Goal: Task Accomplishment & Management: Manage account settings

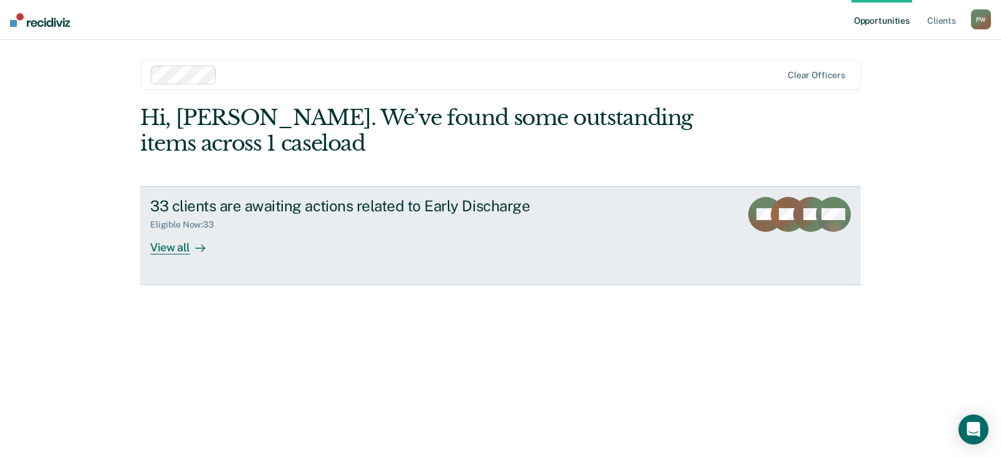
click at [175, 247] on div "View all" at bounding box center [185, 242] width 70 height 24
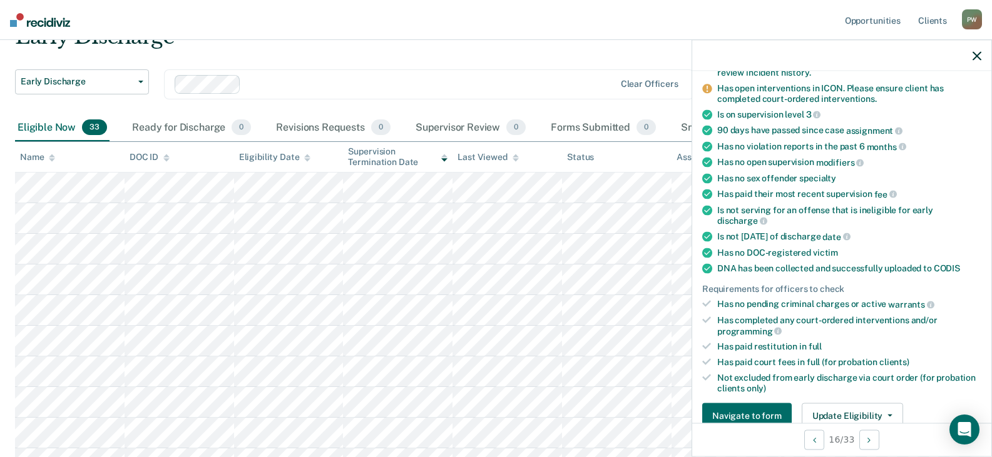
scroll to position [188, 0]
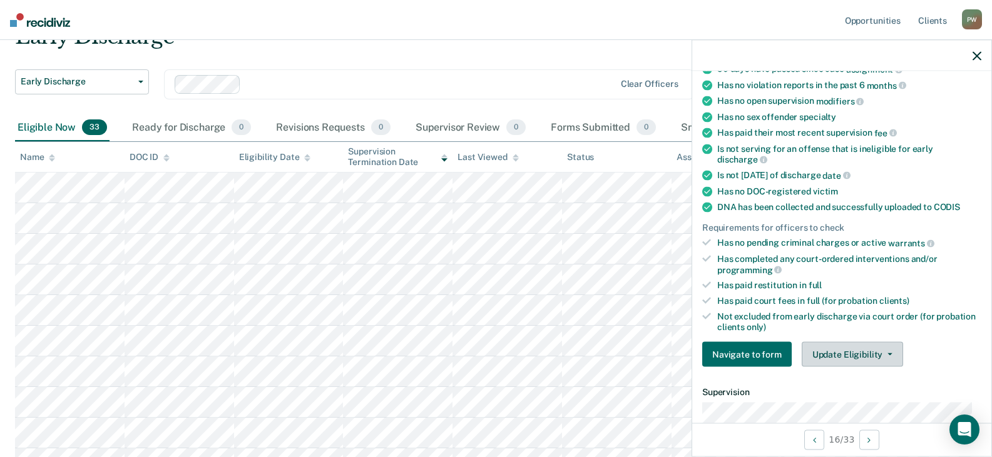
click at [855, 350] on button "Update Eligibility" at bounding box center [852, 354] width 101 height 25
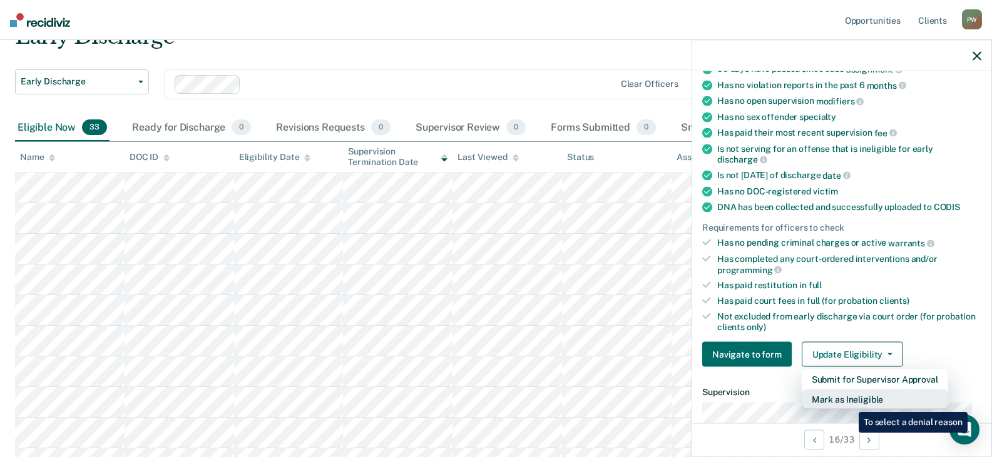
click at [849, 403] on button "Mark as Ineligible" at bounding box center [875, 400] width 146 height 20
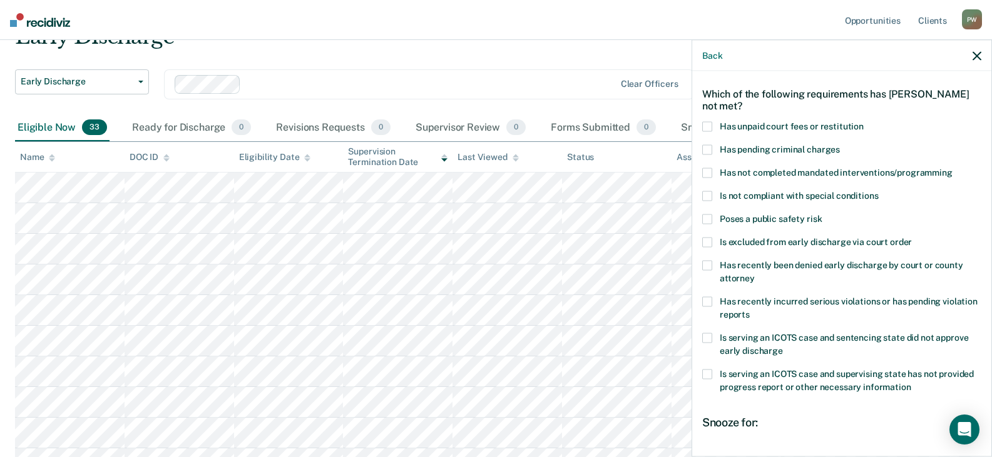
scroll to position [0, 0]
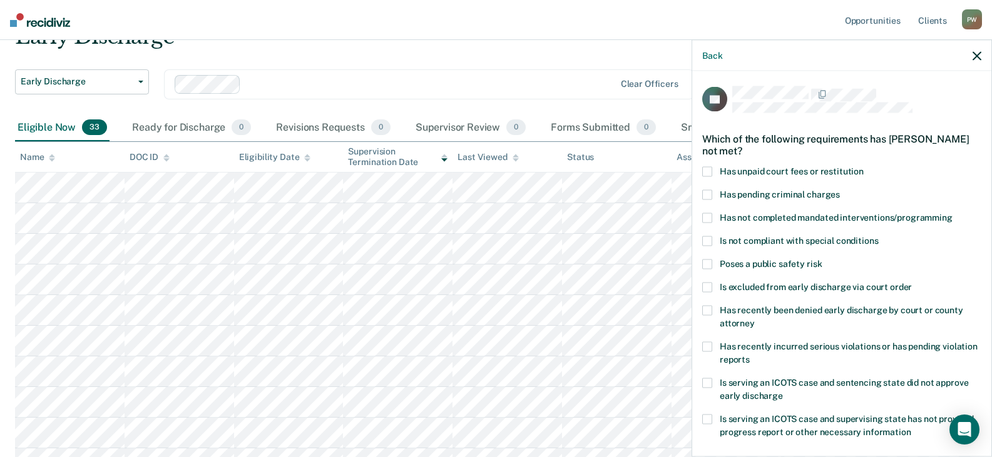
click at [705, 219] on span at bounding box center [707, 218] width 10 height 10
click at [952, 213] on input "Has not completed mandated interventions/programming" at bounding box center [952, 213] width 0 height 0
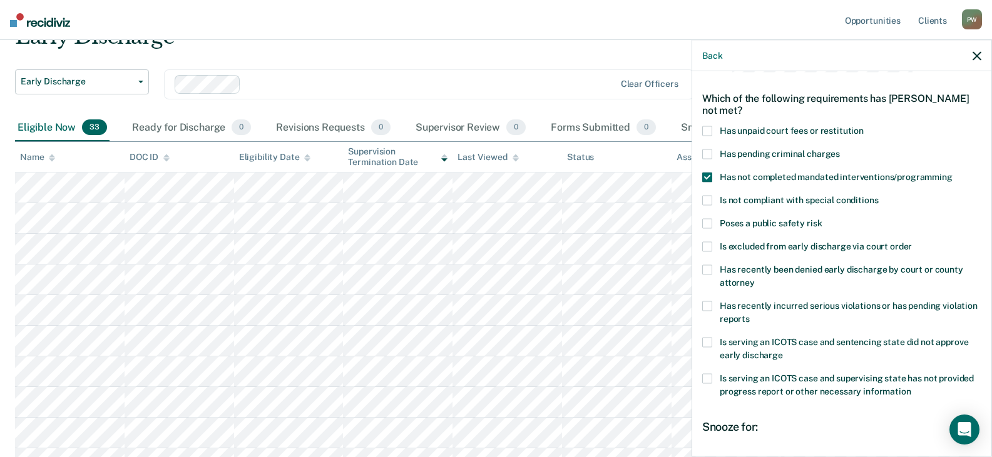
scroll to position [63, 0]
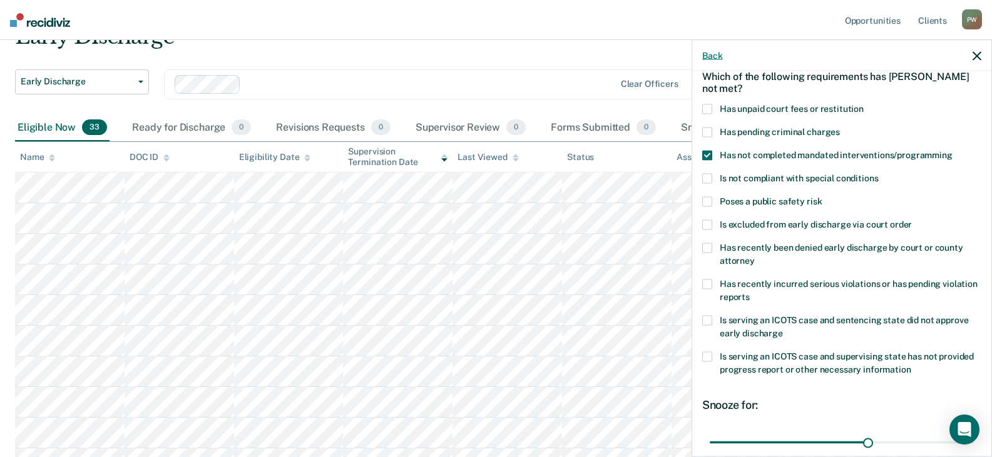
click at [720, 57] on button "Back" at bounding box center [712, 55] width 20 height 11
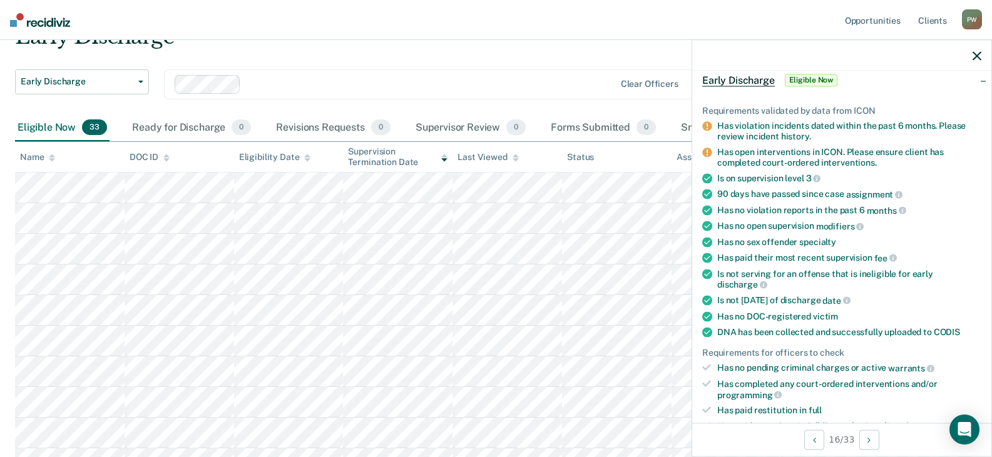
click at [982, 59] on div at bounding box center [841, 55] width 299 height 31
click at [979, 50] on button "button" at bounding box center [976, 55] width 9 height 11
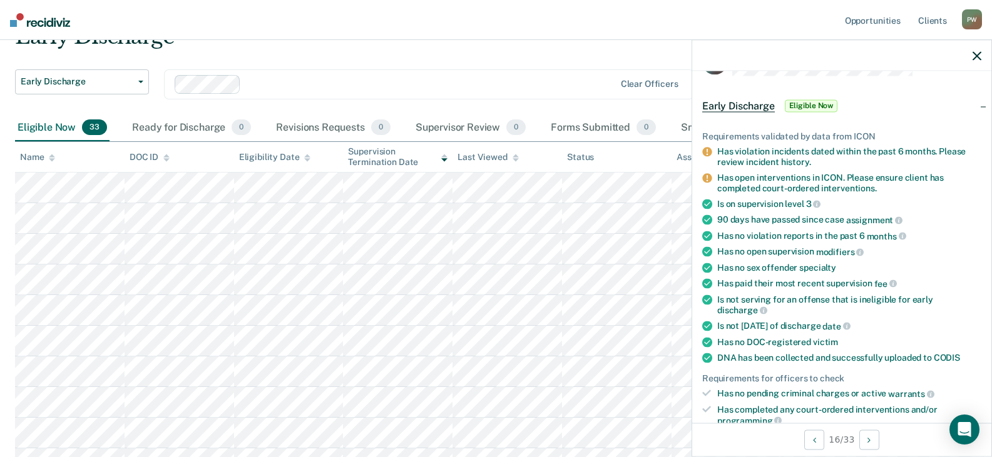
scroll to position [125, 0]
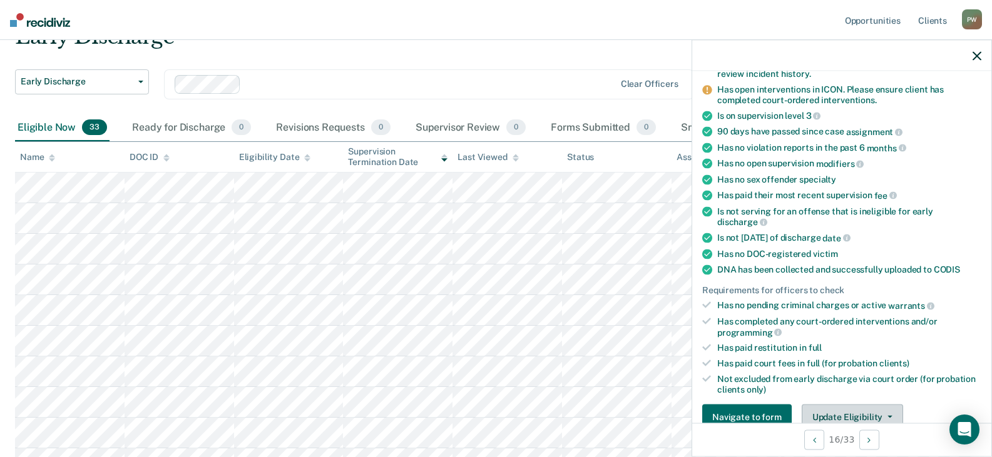
click at [850, 417] on button "Update Eligibility" at bounding box center [852, 417] width 101 height 25
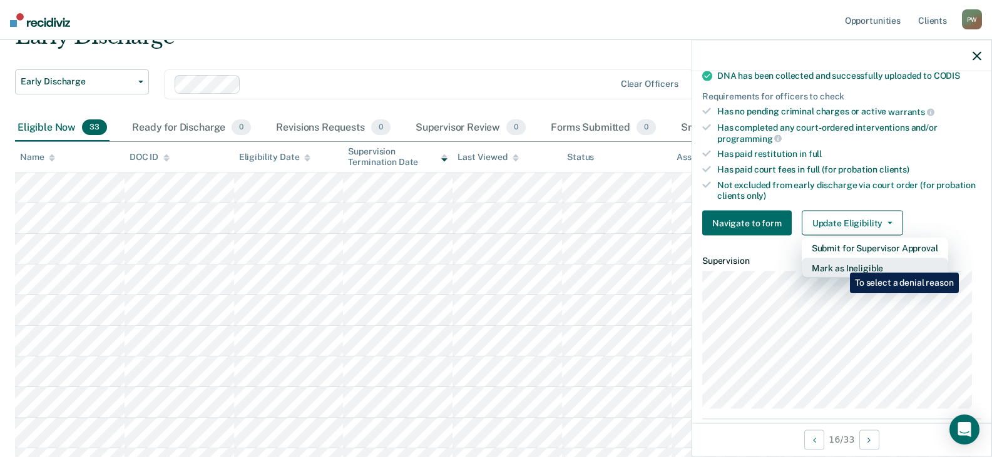
click at [840, 263] on button "Mark as Ineligible" at bounding box center [875, 268] width 146 height 20
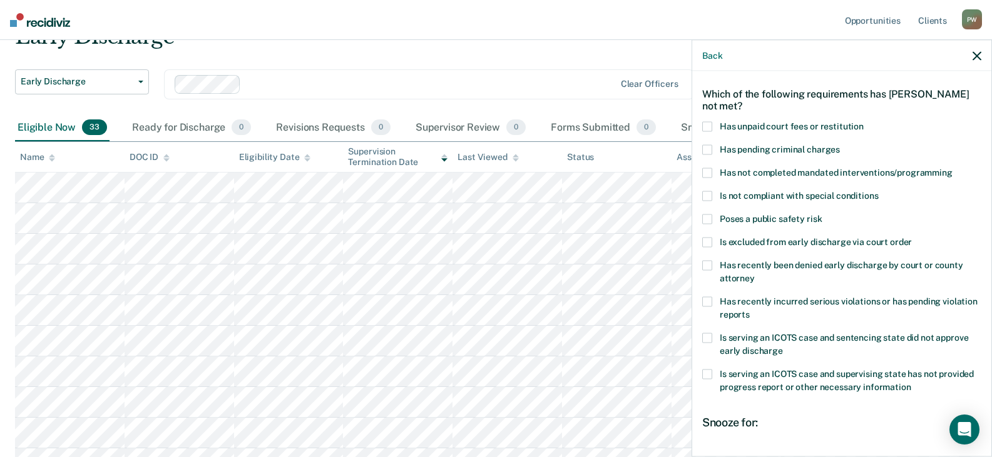
scroll to position [0, 0]
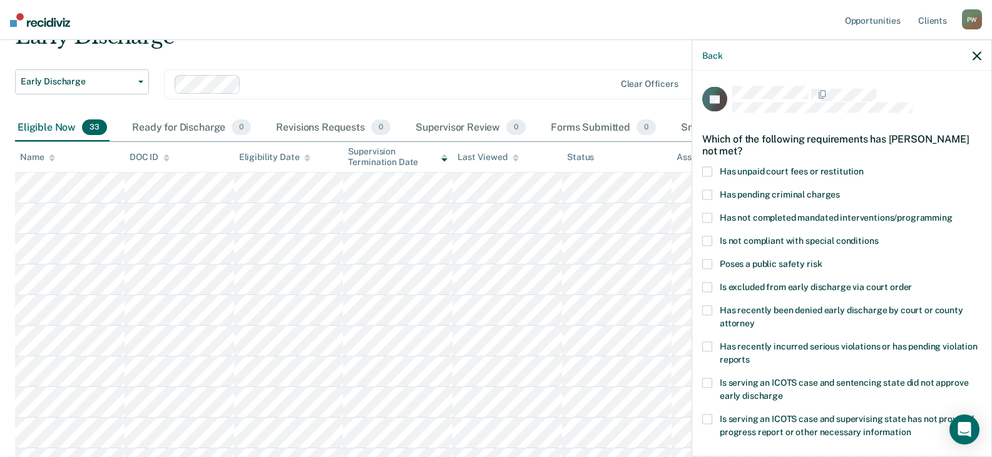
click at [708, 216] on span at bounding box center [707, 218] width 10 height 10
click at [952, 213] on input "Has not completed mandated interventions/programming" at bounding box center [952, 213] width 0 height 0
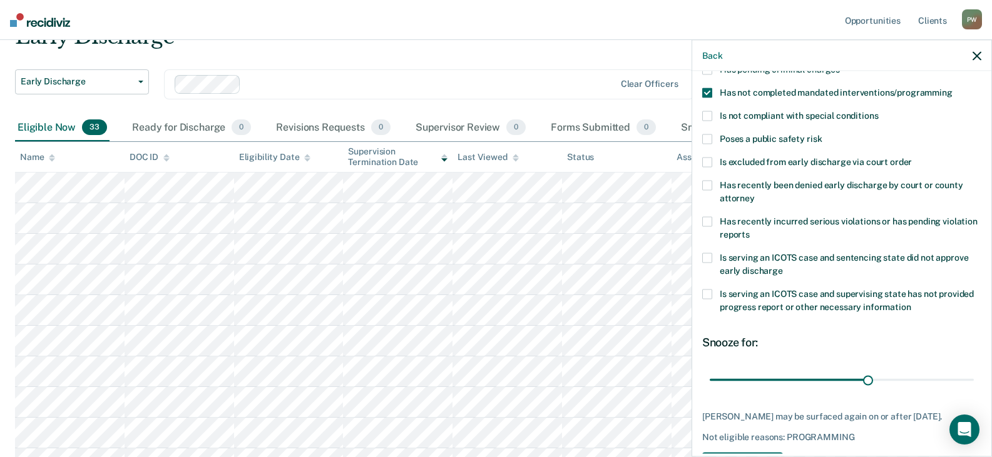
scroll to position [170, 0]
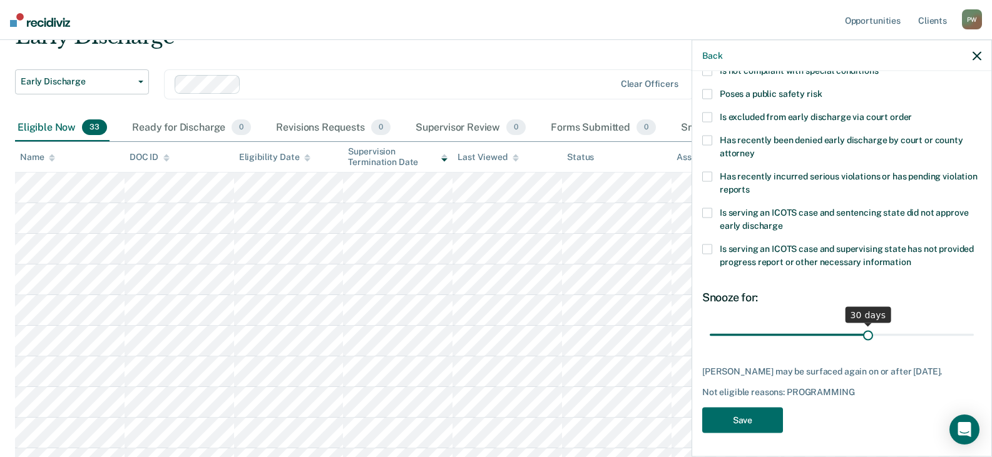
drag, startPoint x: 860, startPoint y: 333, endPoint x: 864, endPoint y: 339, distance: 6.4
click at [864, 339] on input "range" at bounding box center [842, 335] width 264 height 22
drag, startPoint x: 866, startPoint y: 335, endPoint x: 981, endPoint y: 330, distance: 115.3
type input "49"
click at [974, 330] on input "range" at bounding box center [842, 335] width 264 height 22
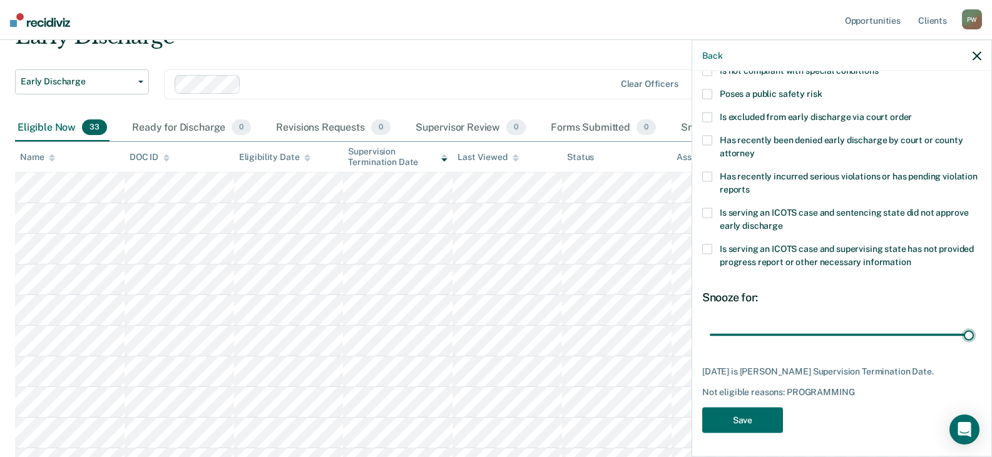
scroll to position [125, 0]
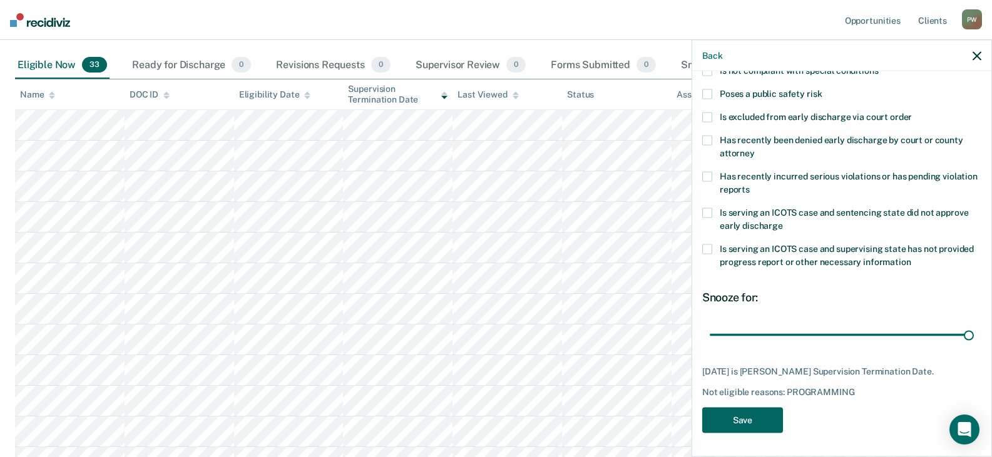
click at [755, 412] on button "Save" at bounding box center [742, 420] width 81 height 26
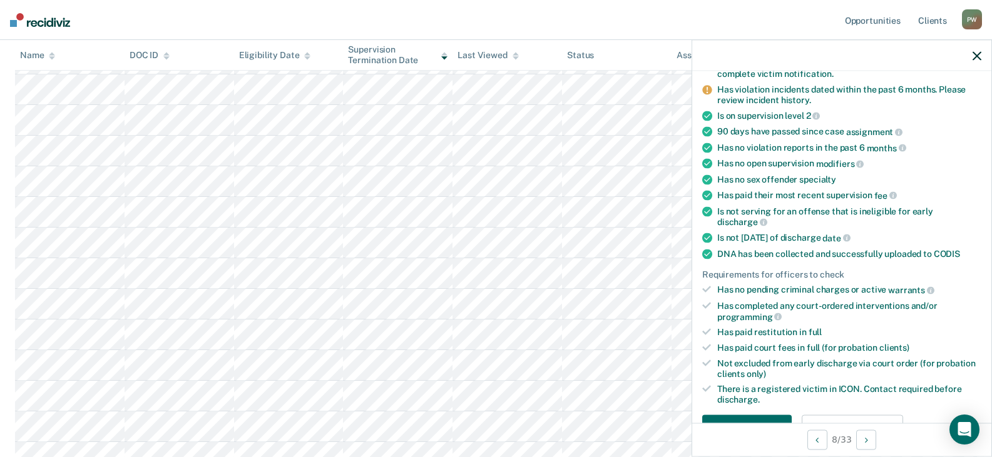
scroll to position [313, 0]
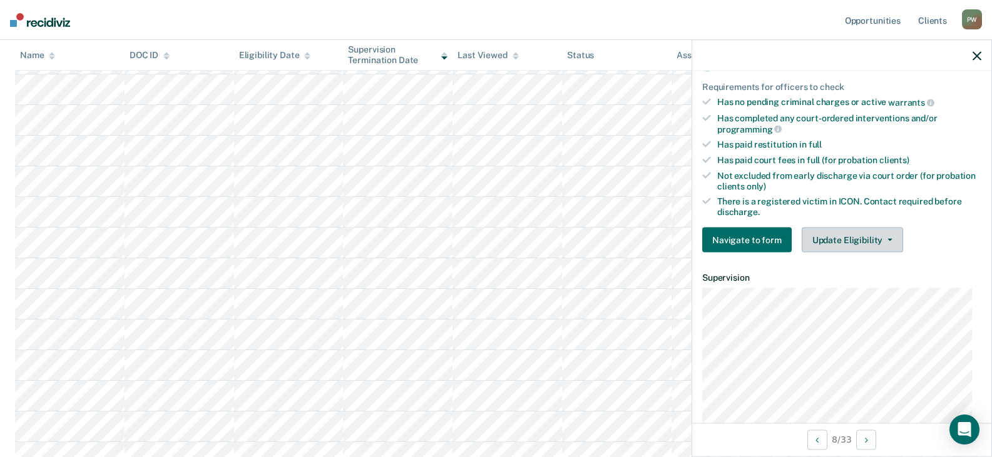
click at [844, 240] on button "Update Eligibility" at bounding box center [852, 240] width 101 height 25
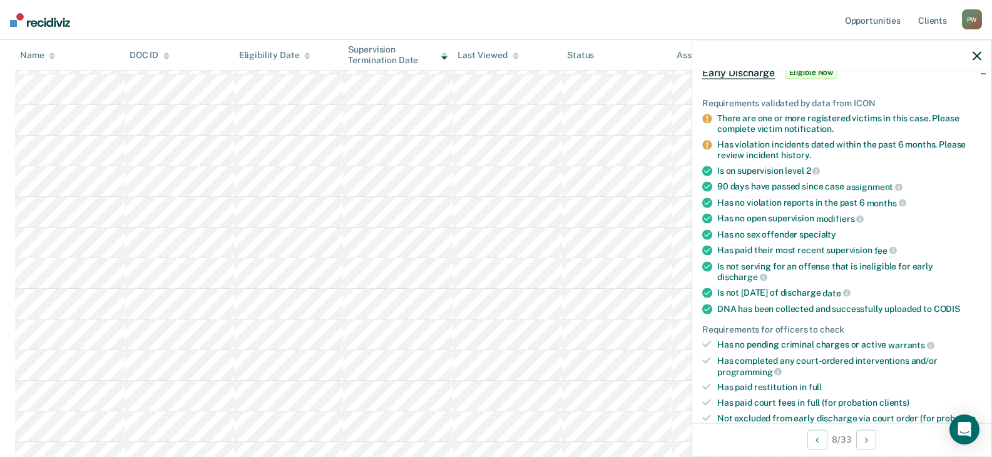
scroll to position [0, 0]
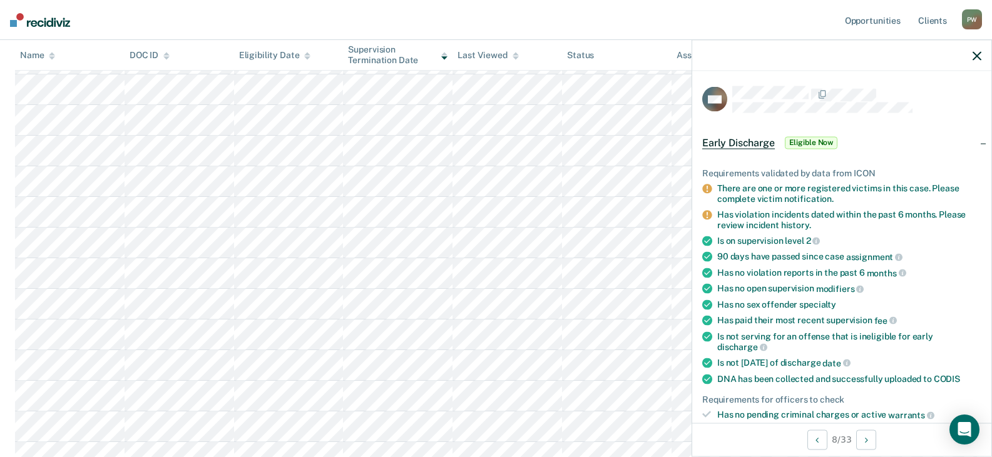
click at [976, 59] on icon "button" at bounding box center [976, 55] width 9 height 9
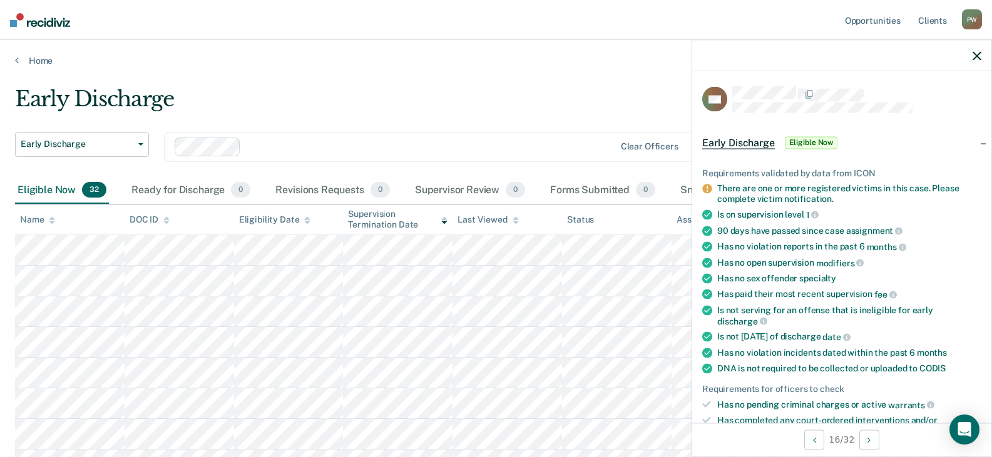
click at [981, 59] on div at bounding box center [841, 55] width 299 height 31
click at [977, 57] on icon "button" at bounding box center [976, 55] width 9 height 9
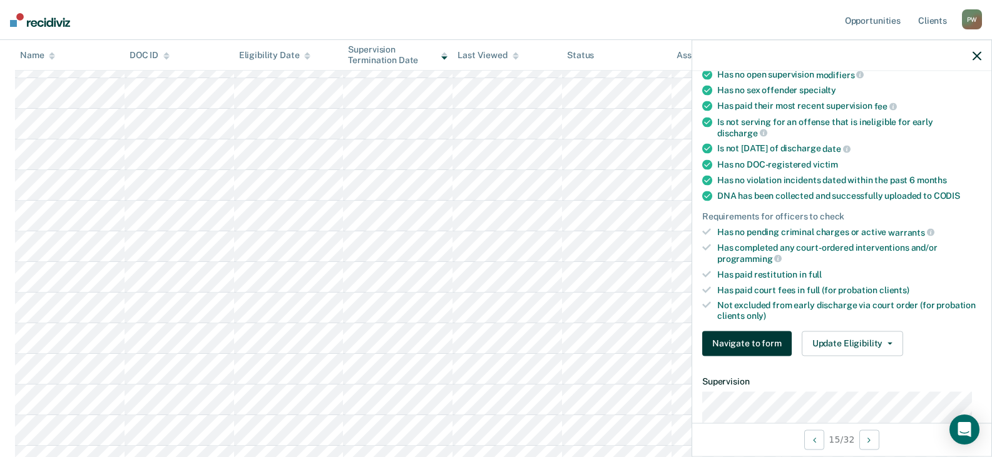
scroll to position [250, 0]
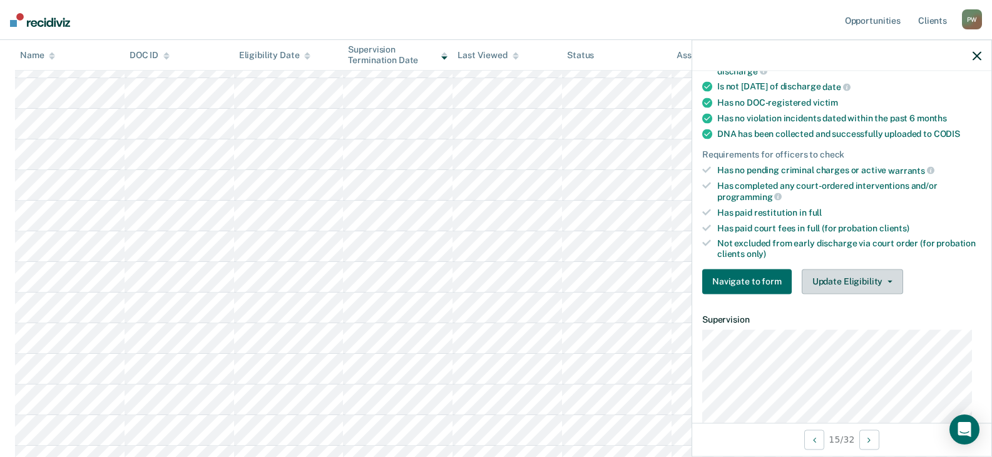
click at [852, 283] on button "Update Eligibility" at bounding box center [852, 281] width 101 height 25
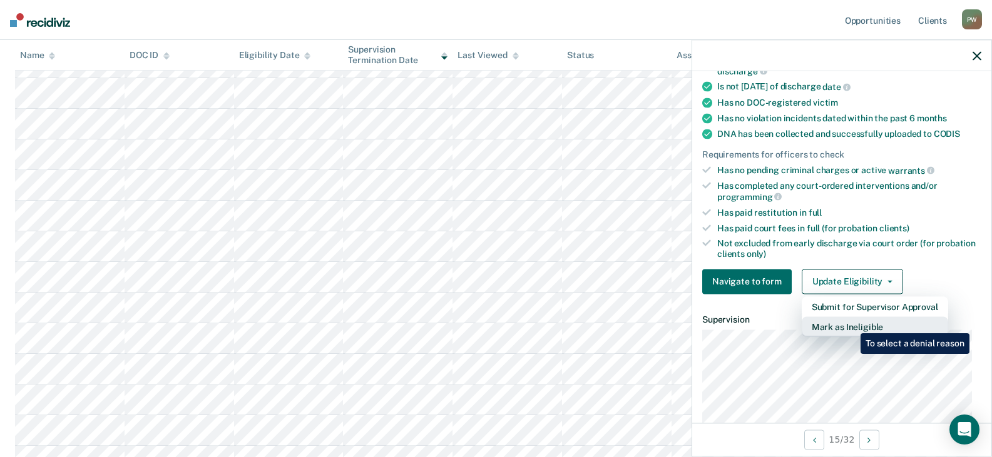
click at [851, 324] on button "Mark as Ineligible" at bounding box center [875, 327] width 146 height 20
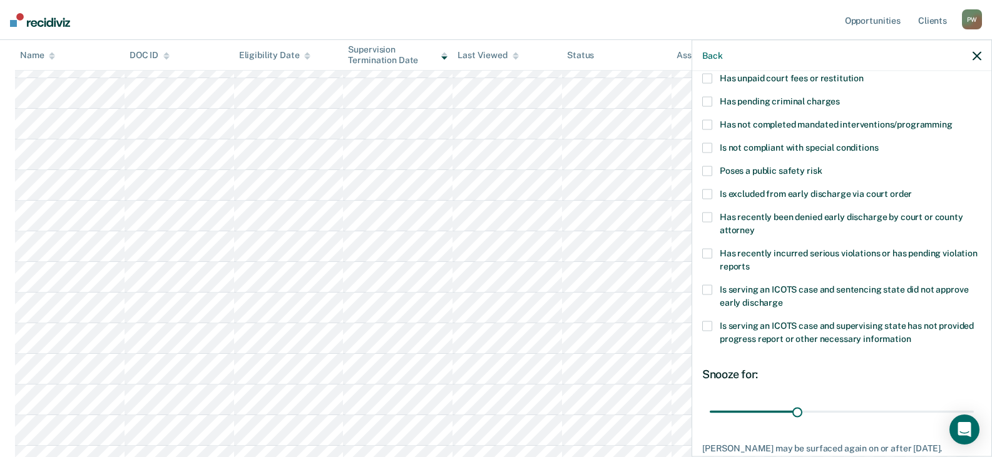
scroll to position [45, 0]
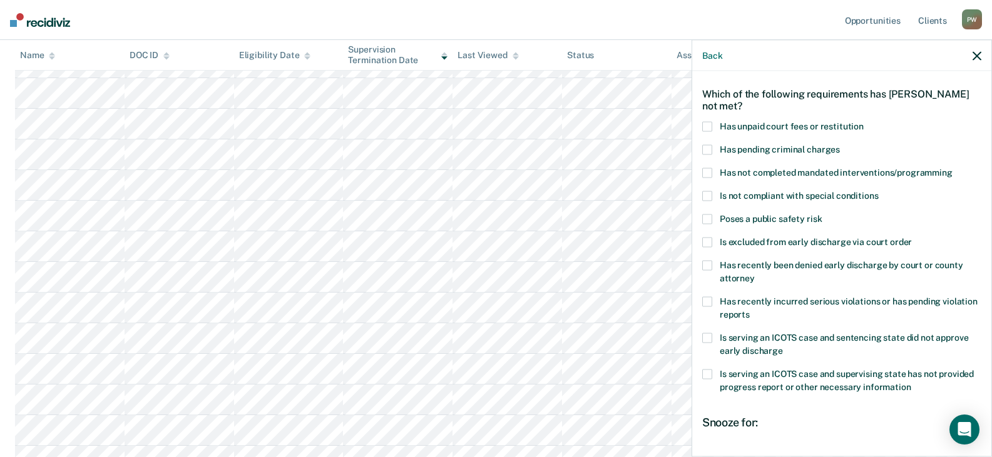
click at [702, 150] on span at bounding box center [707, 150] width 10 height 10
click at [840, 145] on input "Has pending criminal charges" at bounding box center [840, 145] width 0 height 0
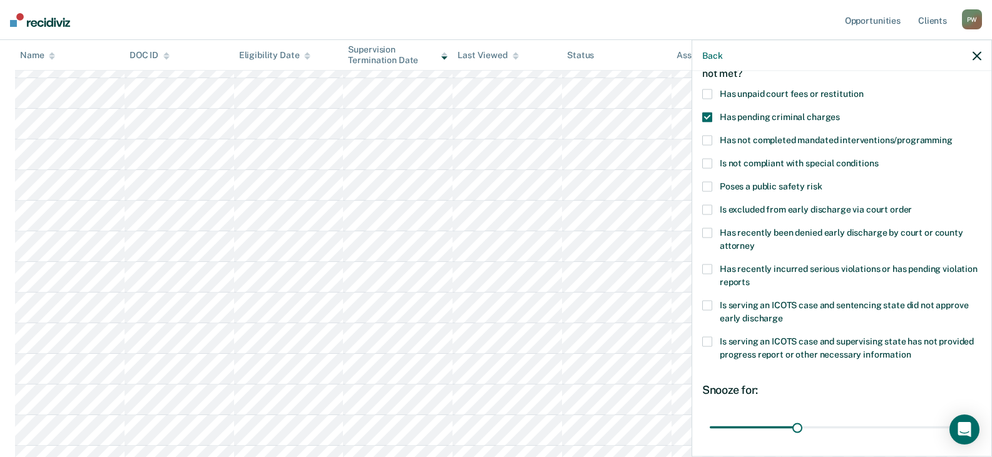
scroll to position [108, 0]
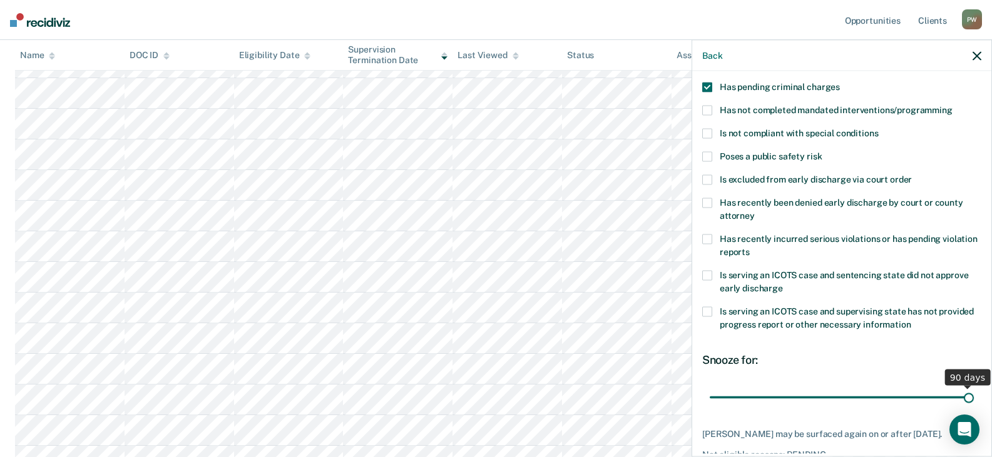
drag, startPoint x: 793, startPoint y: 403, endPoint x: 976, endPoint y: 395, distance: 182.9
type input "90"
click at [974, 395] on input "range" at bounding box center [842, 398] width 264 height 22
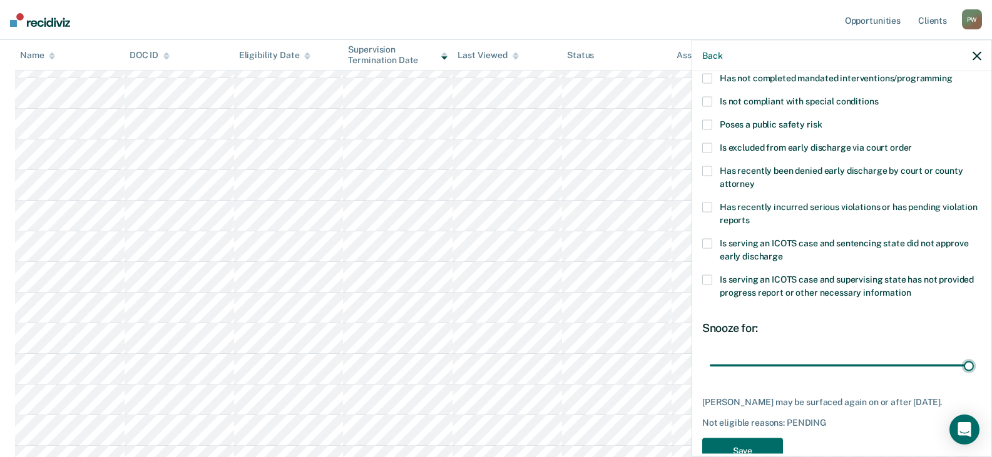
scroll to position [170, 0]
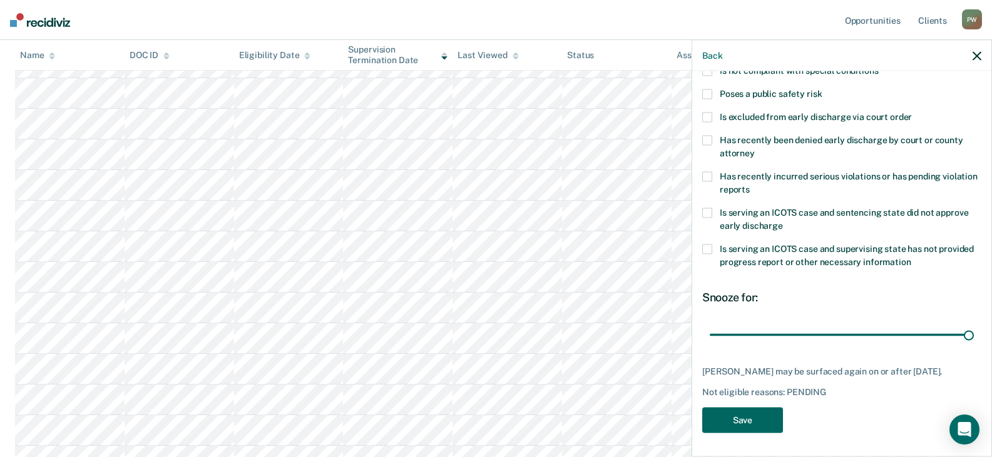
click at [747, 429] on button "Save" at bounding box center [742, 420] width 81 height 26
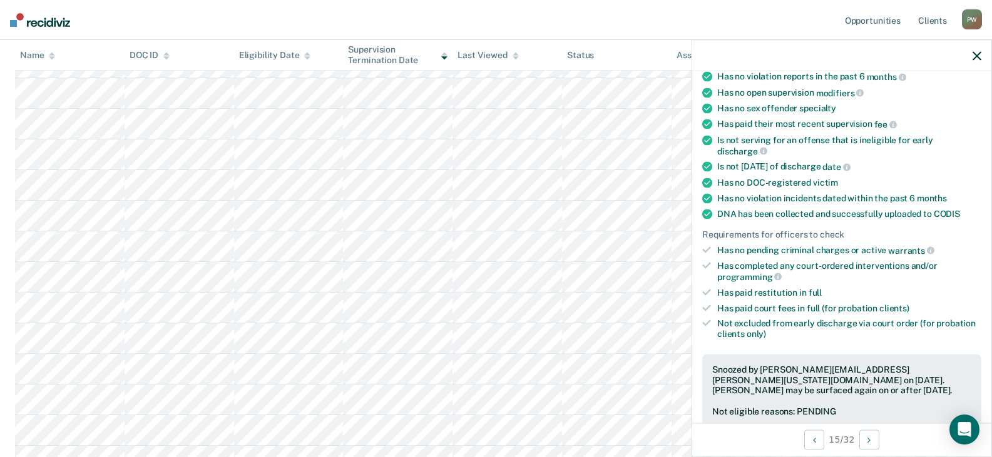
click at [973, 53] on icon "button" at bounding box center [976, 55] width 9 height 9
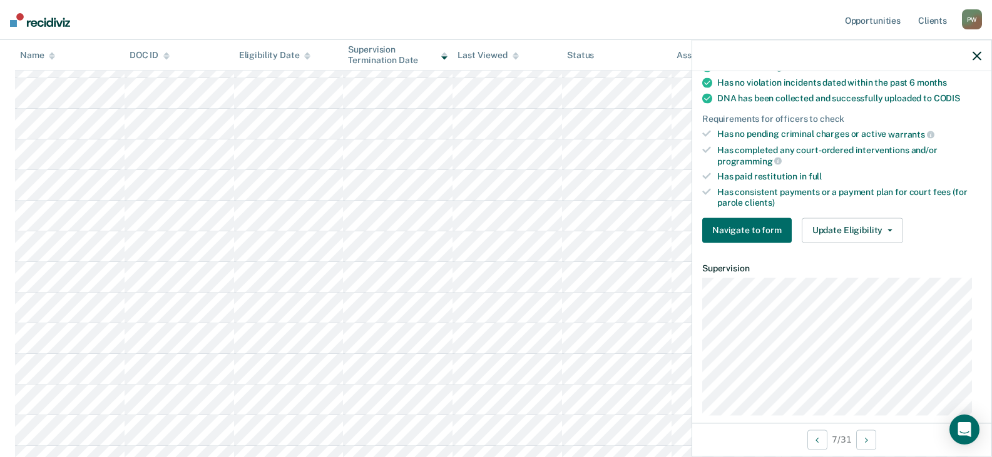
scroll to position [322, 0]
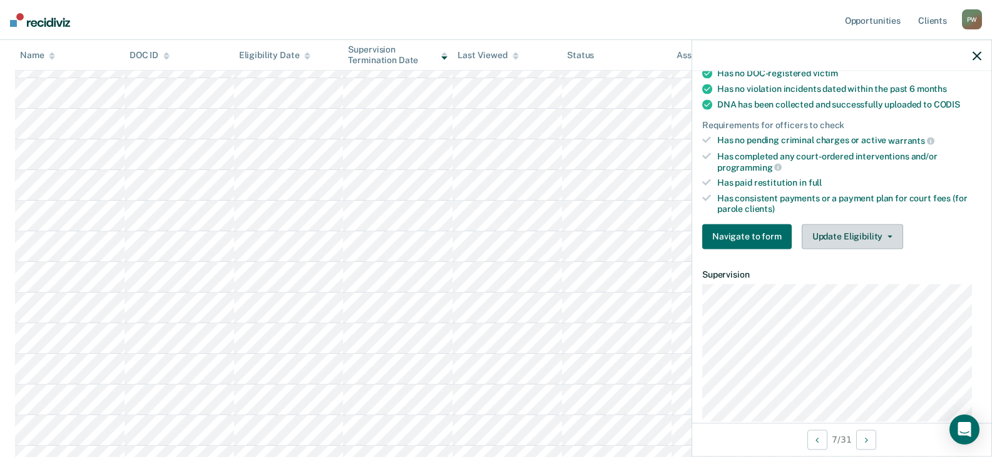
click at [854, 233] on button "Update Eligibility" at bounding box center [852, 236] width 101 height 25
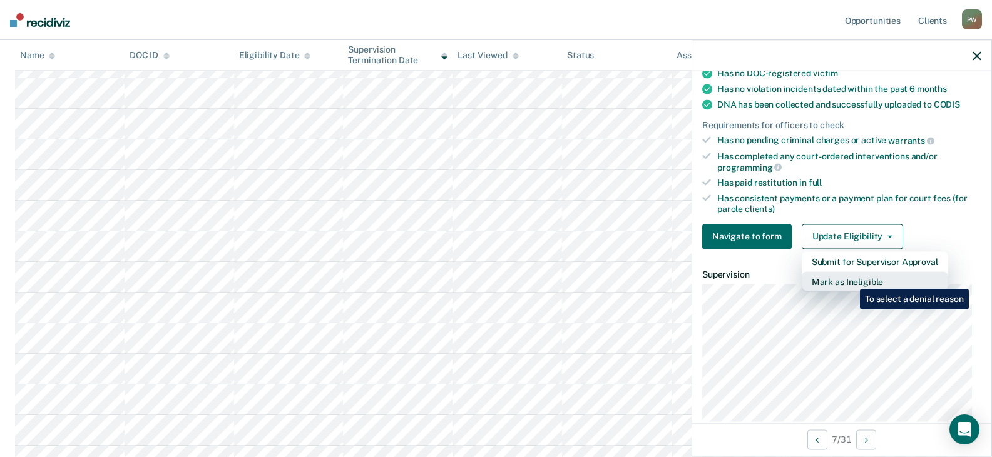
click at [850, 280] on button "Mark as Ineligible" at bounding box center [875, 282] width 146 height 20
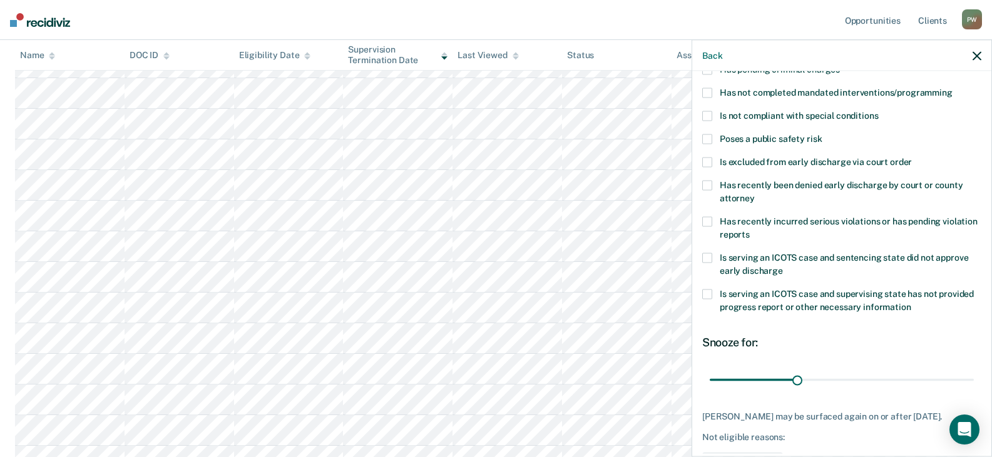
scroll to position [0, 0]
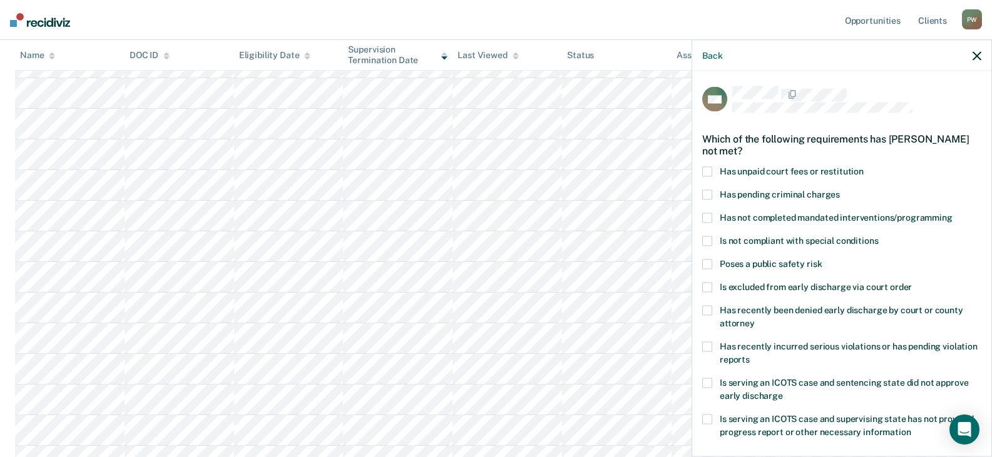
click at [704, 348] on span at bounding box center [707, 347] width 10 height 10
click at [750, 355] on input "Has recently incurred serious violations or has pending violation reports" at bounding box center [750, 355] width 0 height 0
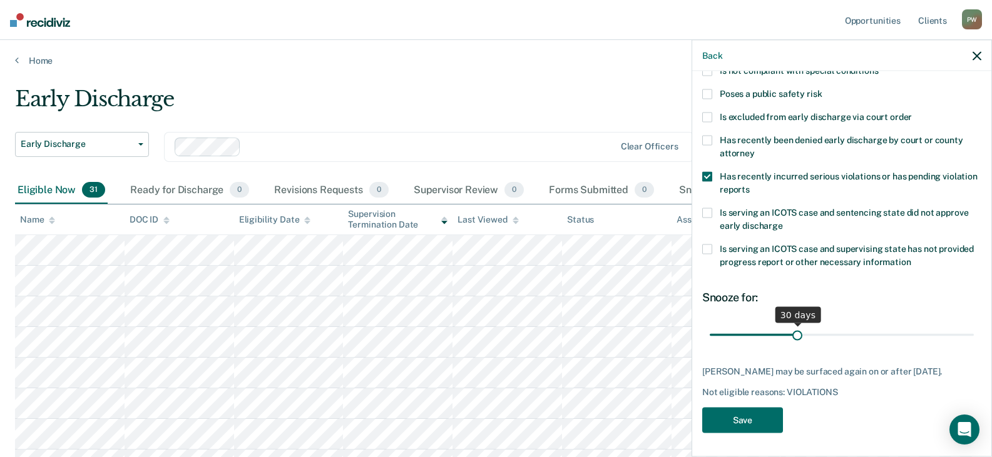
scroll to position [125, 0]
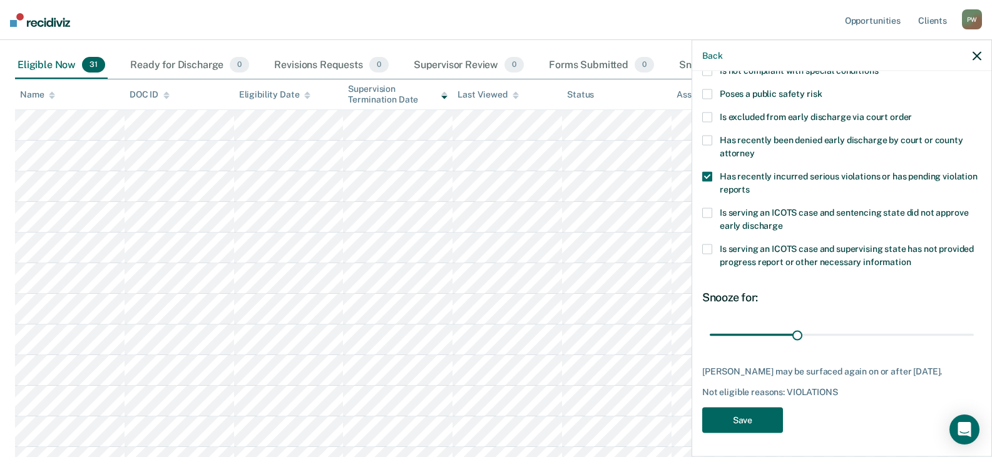
click at [743, 420] on button "Save" at bounding box center [742, 420] width 81 height 26
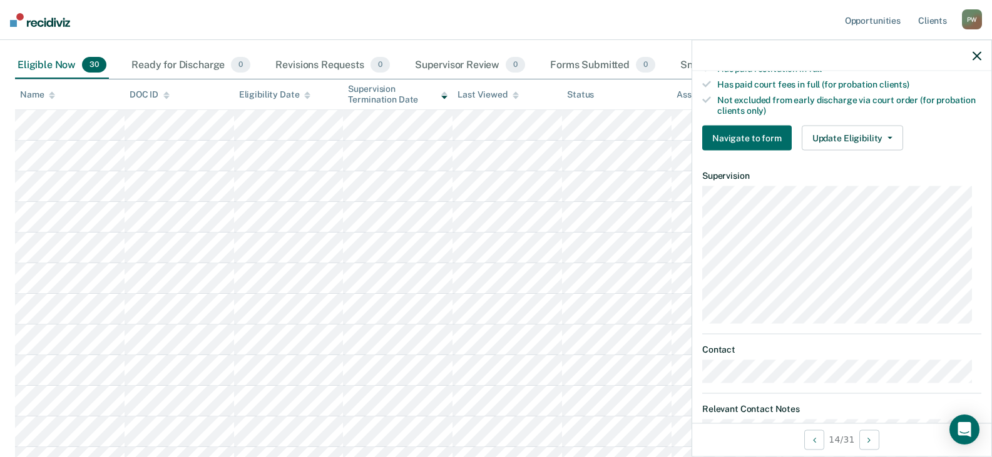
scroll to position [347, 0]
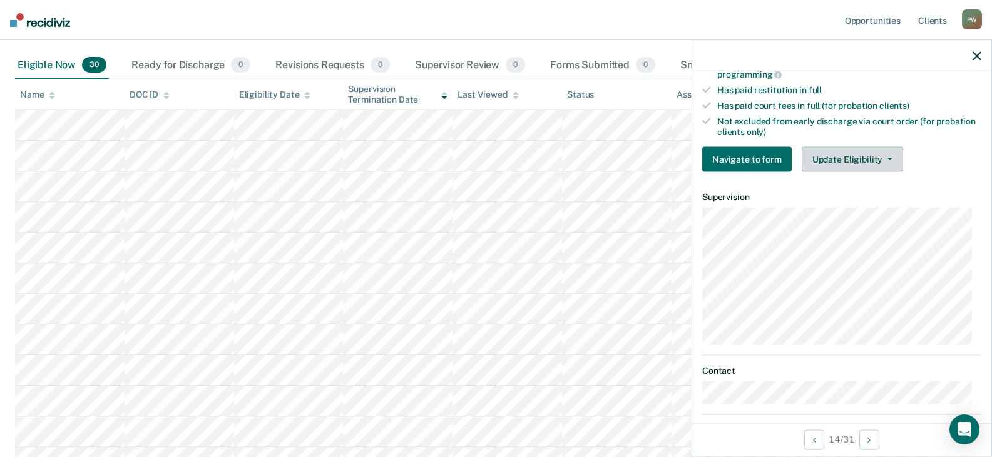
click at [859, 160] on button "Update Eligibility" at bounding box center [852, 159] width 101 height 25
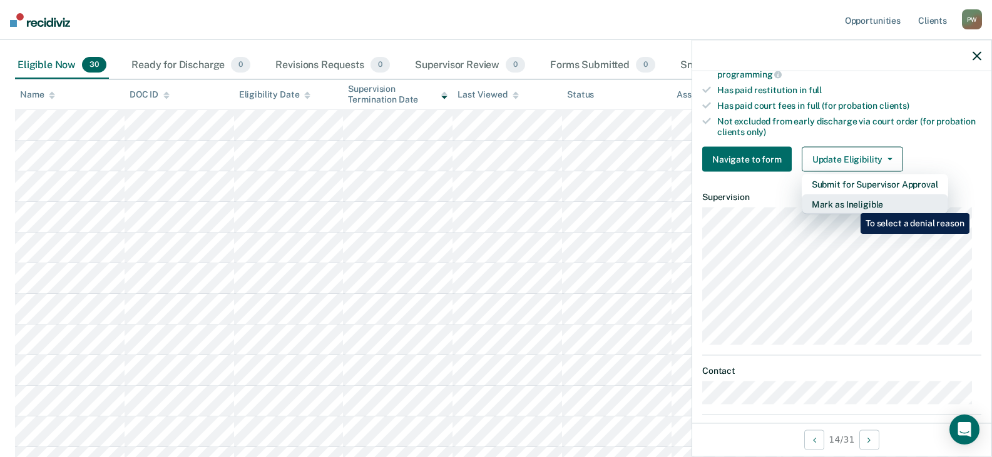
click at [851, 204] on button "Mark as Ineligible" at bounding box center [875, 205] width 146 height 20
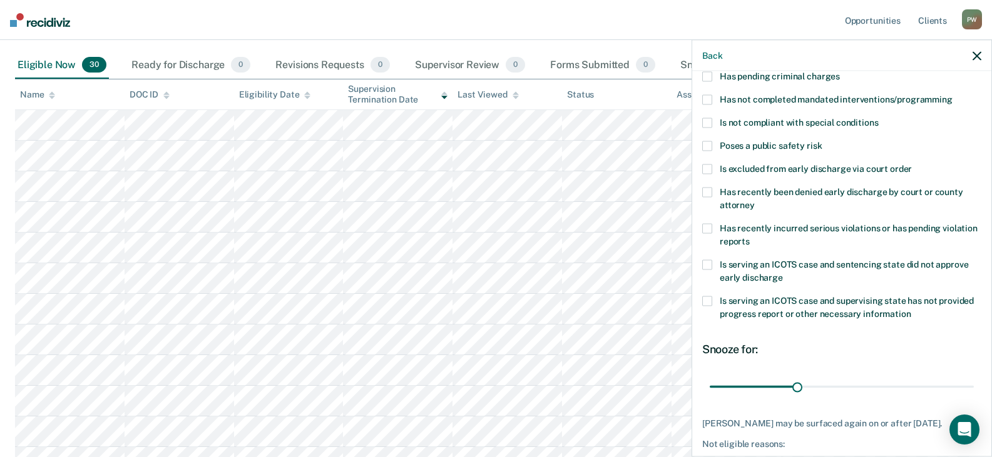
scroll to position [0, 0]
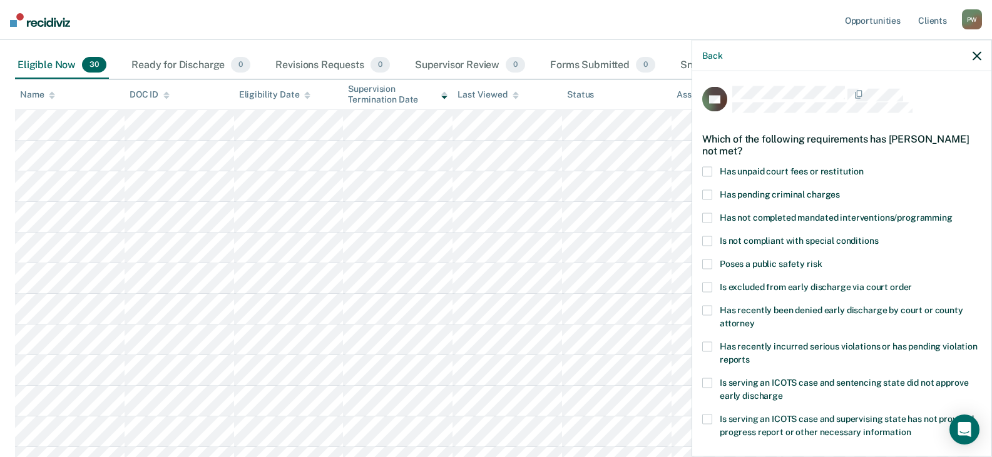
click at [708, 218] on span at bounding box center [707, 218] width 10 height 10
click at [952, 213] on input "Has not completed mandated interventions/programming" at bounding box center [952, 213] width 0 height 0
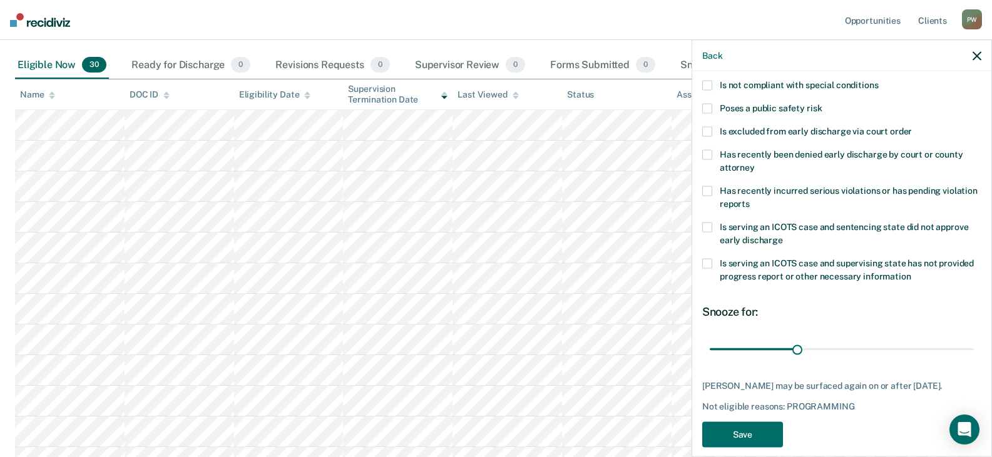
scroll to position [181, 0]
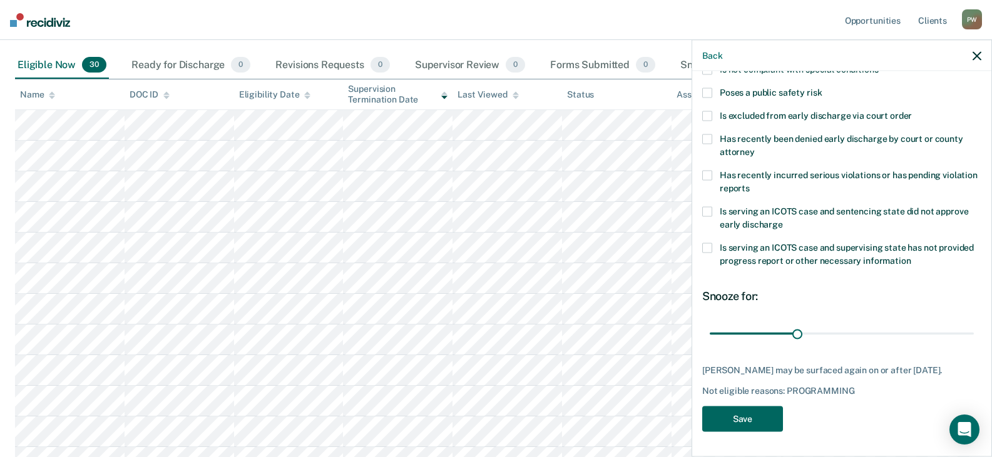
click at [742, 418] on button "Save" at bounding box center [742, 419] width 81 height 26
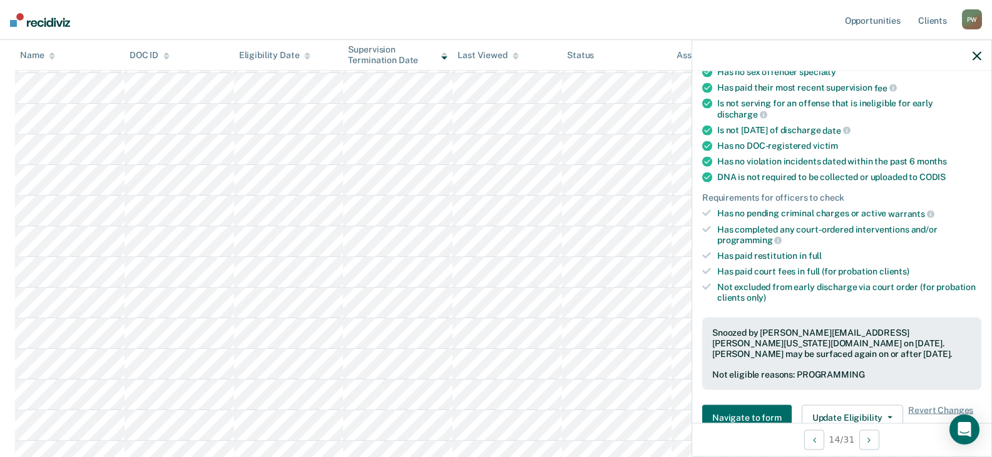
scroll to position [188, 0]
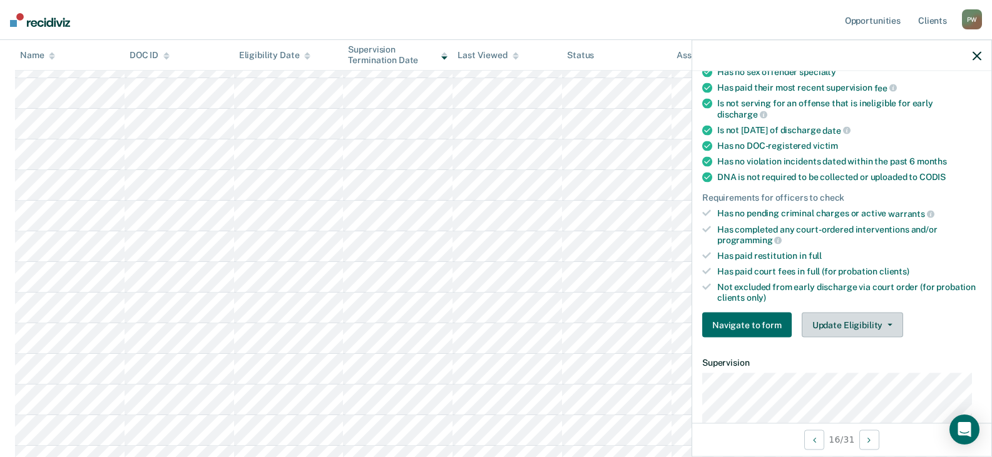
click at [850, 324] on button "Update Eligibility" at bounding box center [852, 325] width 101 height 25
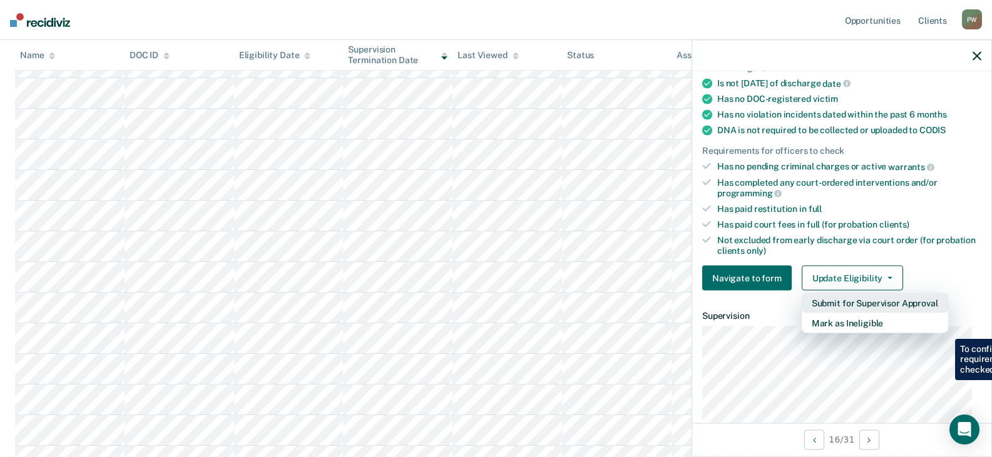
scroll to position [250, 0]
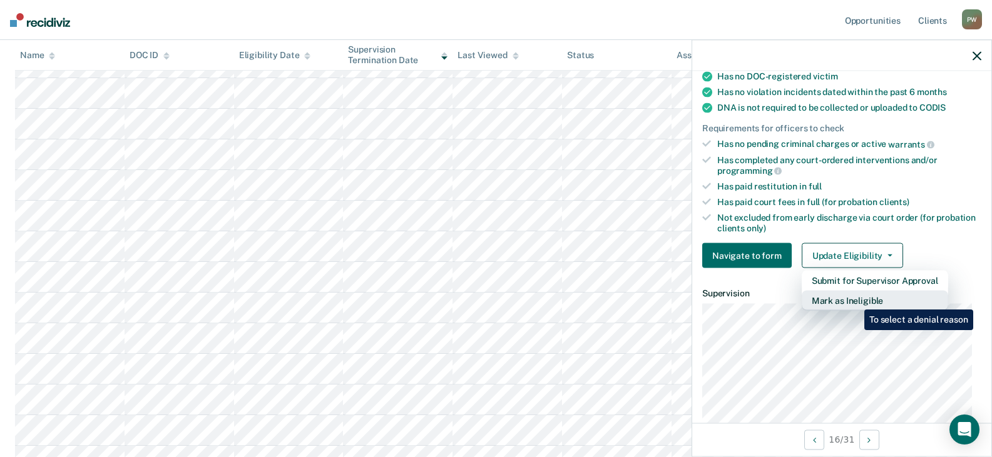
click at [854, 300] on button "Mark as Ineligible" at bounding box center [875, 301] width 146 height 20
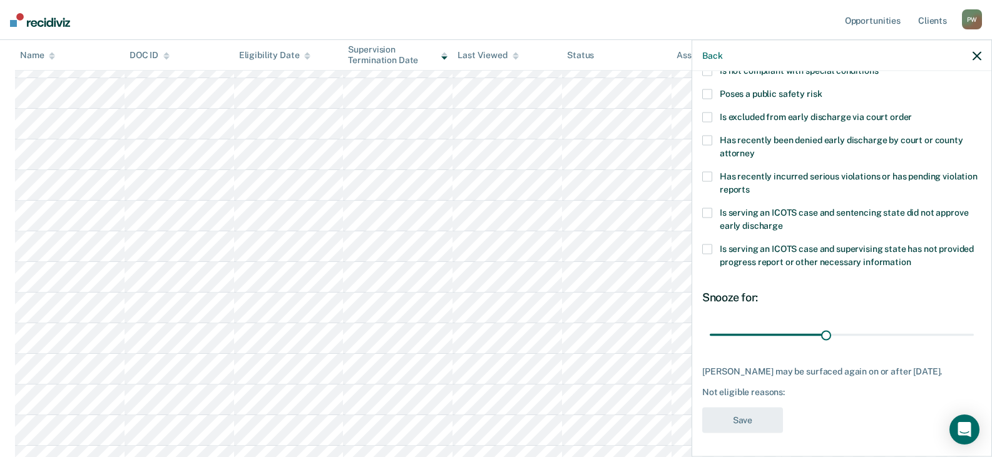
scroll to position [0, 0]
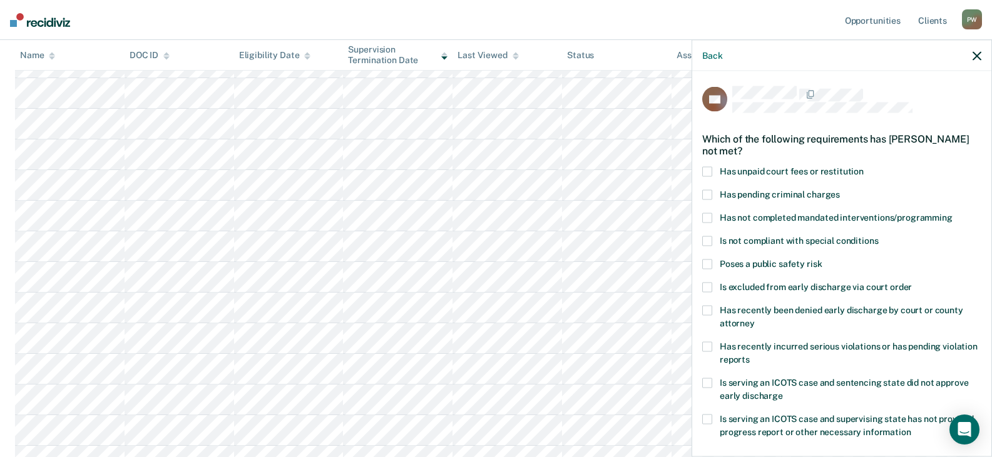
click at [705, 217] on span at bounding box center [707, 218] width 10 height 10
click at [952, 213] on input "Has not completed mandated interventions/programming" at bounding box center [952, 213] width 0 height 0
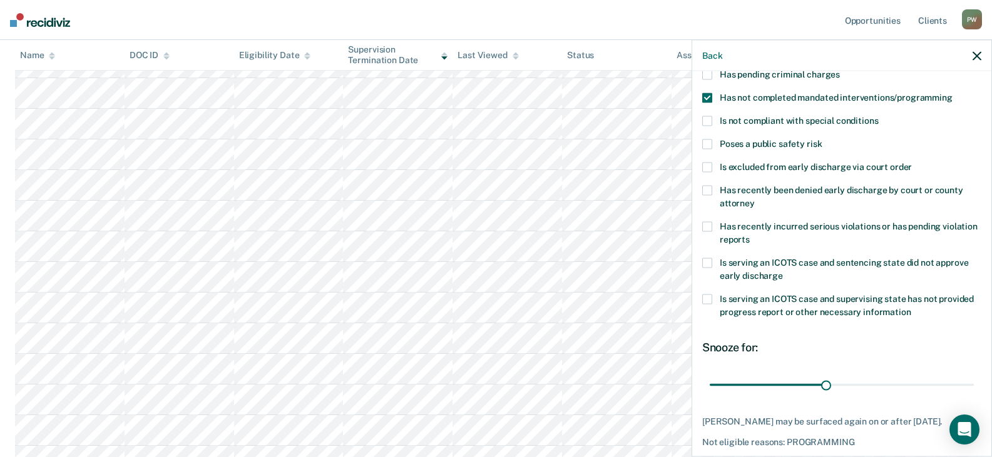
scroll to position [125, 0]
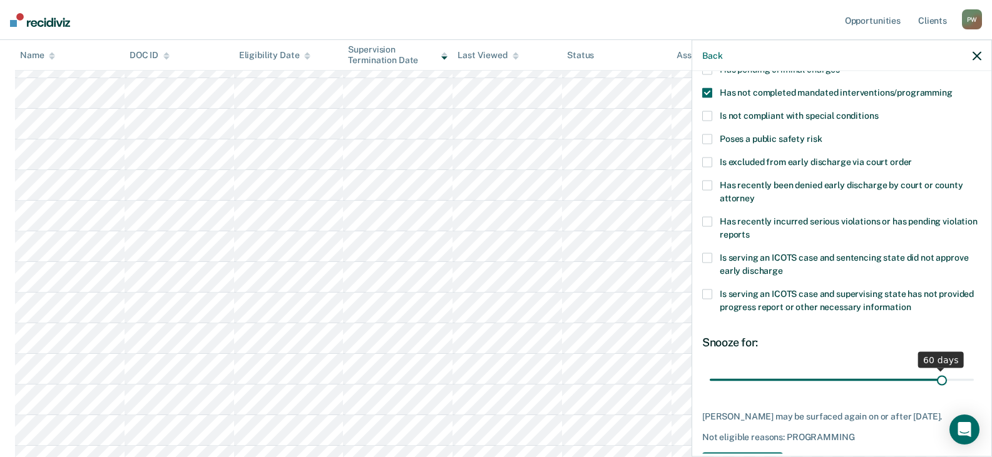
drag, startPoint x: 822, startPoint y: 380, endPoint x: 935, endPoint y: 380, distance: 112.6
type input "60"
click at [935, 380] on input "range" at bounding box center [842, 380] width 264 height 22
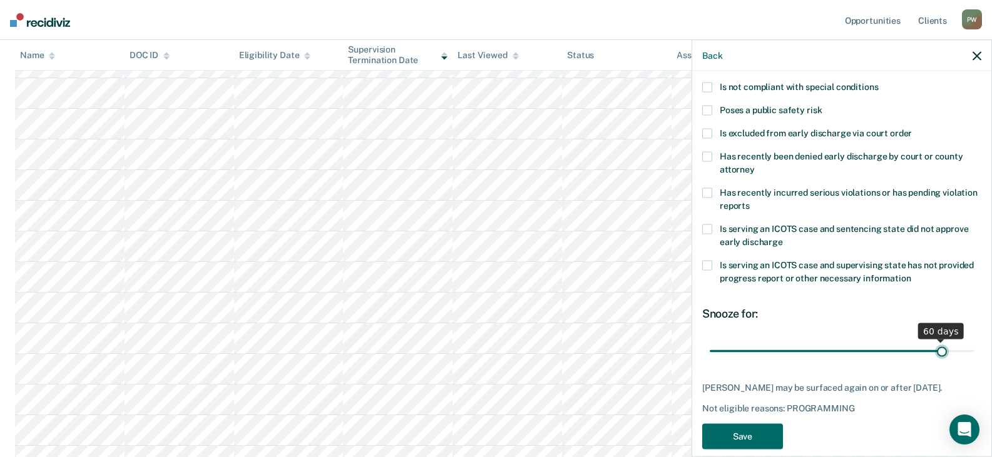
scroll to position [170, 0]
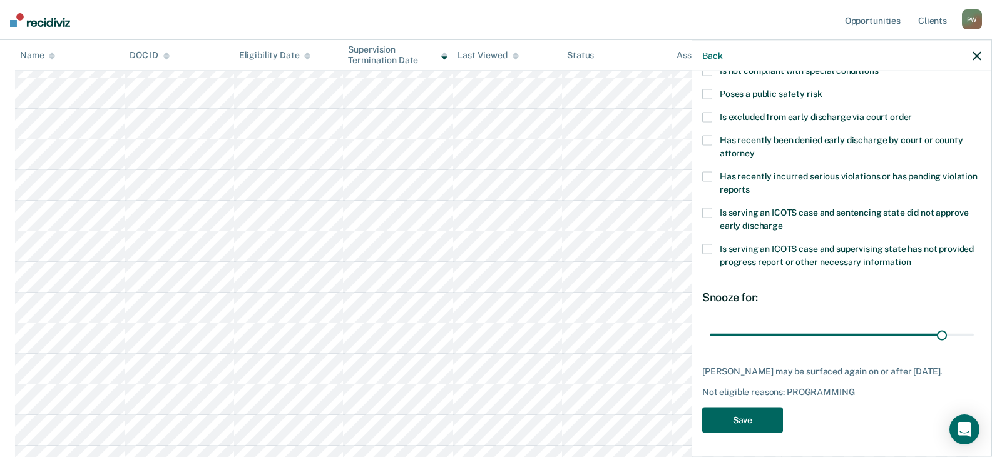
click at [753, 414] on button "Save" at bounding box center [742, 420] width 81 height 26
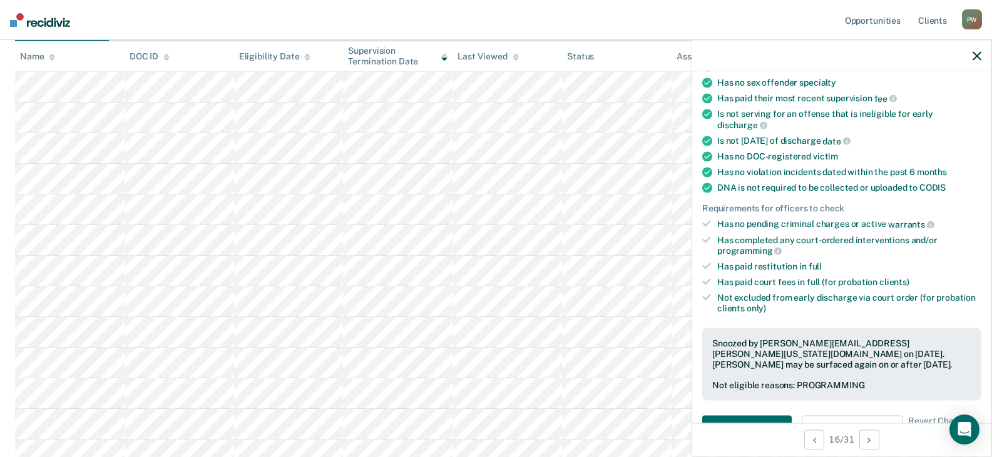
scroll to position [38, 0]
